Goal: Check status: Check status

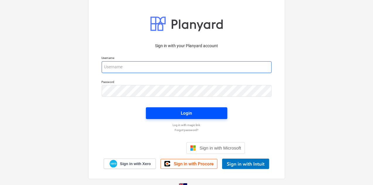
type input "[EMAIL_ADDRESS][DOMAIN_NAME]"
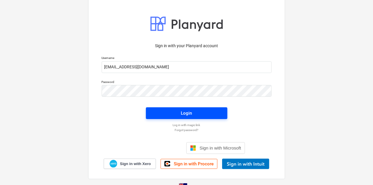
click at [178, 111] on span "Login" at bounding box center [186, 113] width 67 height 8
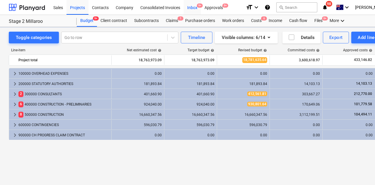
click at [194, 6] on div "Inbox 9+" at bounding box center [192, 7] width 17 height 15
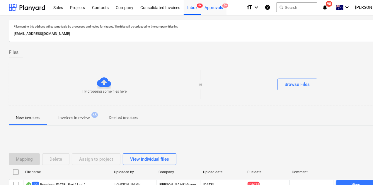
click at [214, 7] on div "Approvals 9+" at bounding box center [213, 7] width 25 height 15
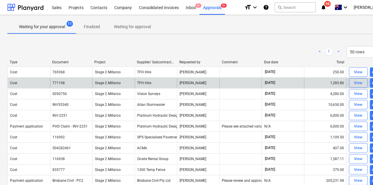
scroll to position [0, 2]
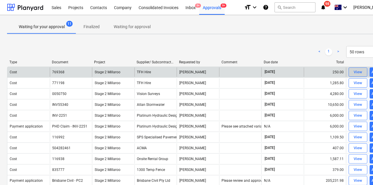
click at [356, 73] on div "View" at bounding box center [358, 72] width 9 height 7
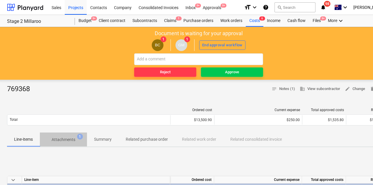
click at [62, 139] on p "Attachments" at bounding box center [64, 140] width 24 height 6
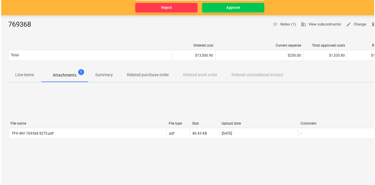
scroll to position [78, 2]
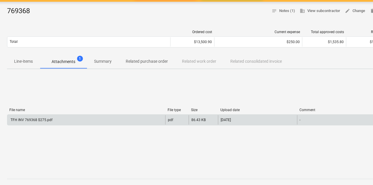
click at [39, 119] on div "TFH INV 769368 $275.pdf" at bounding box center [31, 120] width 43 height 4
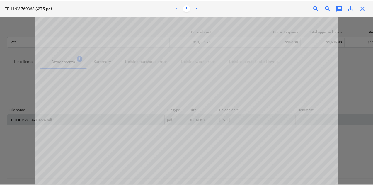
scroll to position [0, 0]
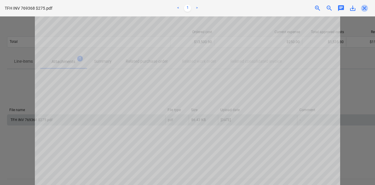
click at [366, 8] on span "close" at bounding box center [364, 8] width 7 height 7
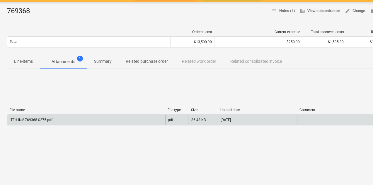
click at [20, 62] on p "Line-items" at bounding box center [23, 61] width 19 height 6
